Goal: Find specific page/section: Find specific page/section

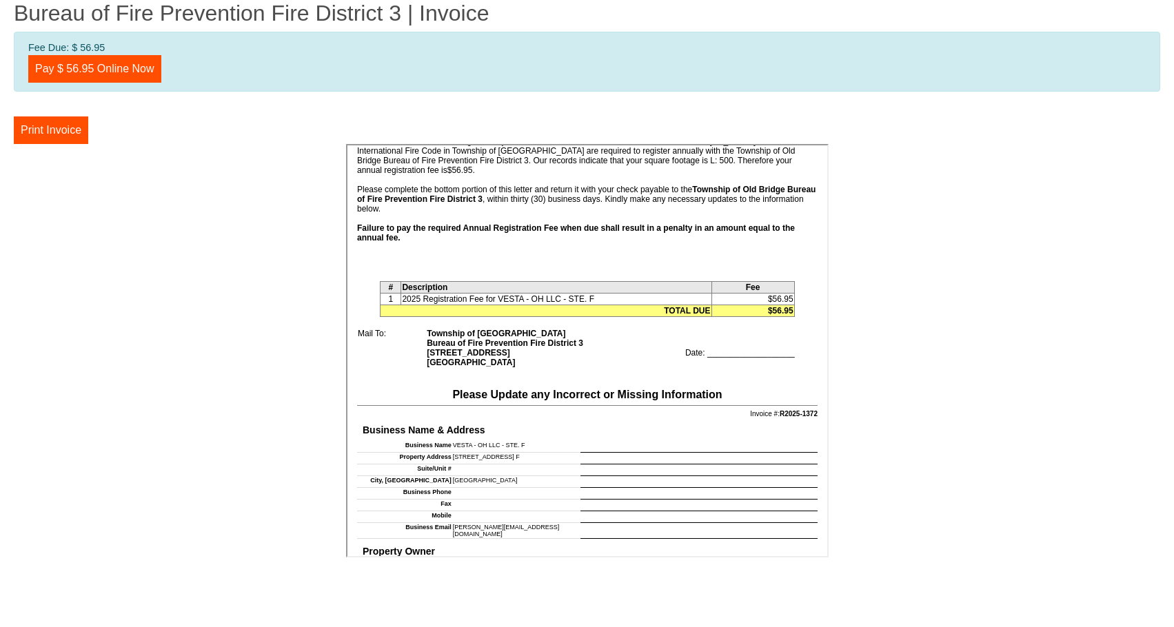
scroll to position [276, 0]
click at [929, 323] on center at bounding box center [587, 353] width 1146 height 418
